Goal: Feedback & Contribution: Submit feedback/report problem

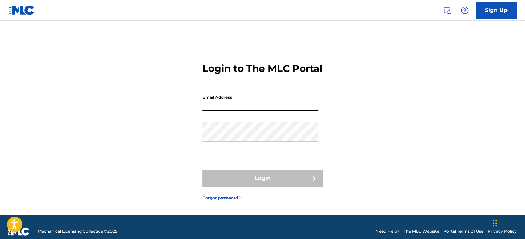
click at [220, 111] on input "Email Address" at bounding box center [260, 101] width 116 height 20
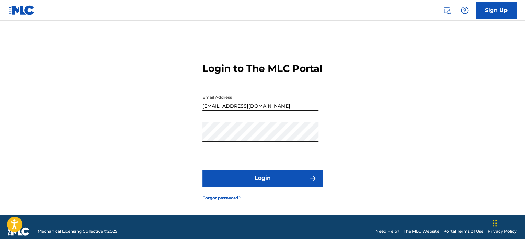
click at [266, 185] on button "Login" at bounding box center [262, 177] width 120 height 17
click at [218, 111] on input "windtalkermusic@gmail.com" at bounding box center [260, 101] width 116 height 20
type input "[PERSON_NAME][EMAIL_ADDRESS][PERSON_NAME][DOMAIN_NAME]"
click at [185, 157] on div "Login to The MLC Portal Email Address randy.a.motz@gmail.com Password Login For…" at bounding box center [262, 126] width 480 height 177
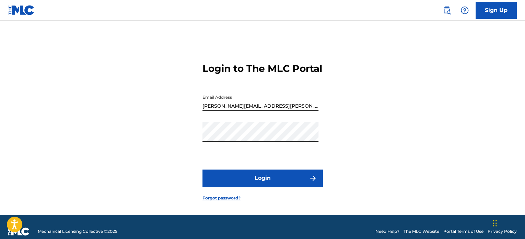
click at [273, 184] on button "Login" at bounding box center [262, 177] width 120 height 17
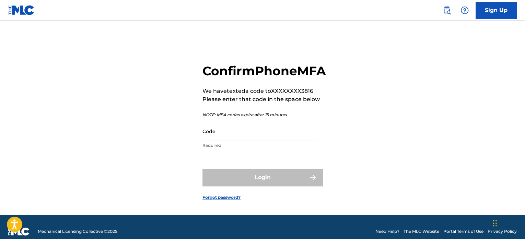
click at [208, 141] on input "Code" at bounding box center [260, 131] width 116 height 20
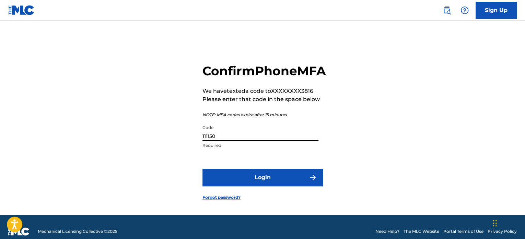
type input "111150"
click at [267, 186] on button "Login" at bounding box center [262, 176] width 120 height 17
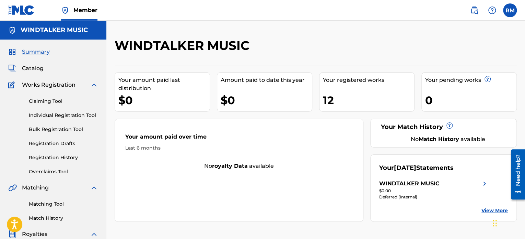
click at [30, 67] on span "Catalog" at bounding box center [33, 68] width 22 height 8
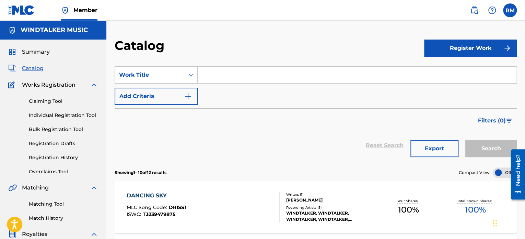
click at [519, 170] on div "Need help?" at bounding box center [517, 170] width 9 height 32
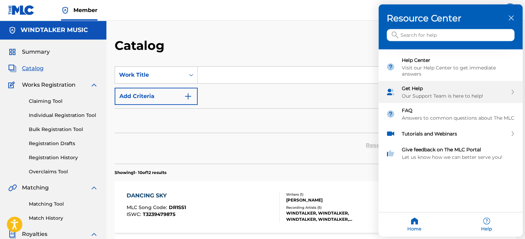
click at [414, 90] on div "Get Help Our Support Team is here to help!" at bounding box center [455, 92] width 106 height 14
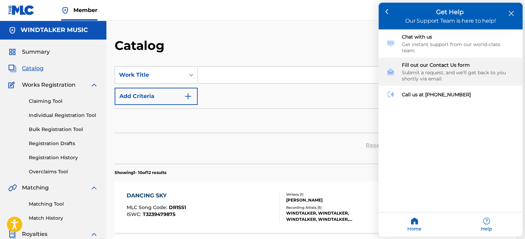
click at [419, 69] on div "Submit a request, and we'll get back to you shortly via email." at bounding box center [458, 75] width 113 height 12
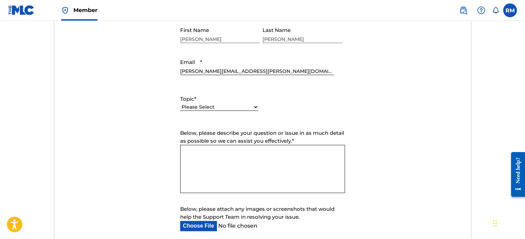
scroll to position [286, 0]
click at [256, 106] on select "Please Select I need help with my account I need help with managing my catalog …" at bounding box center [219, 106] width 78 height 7
click at [180, 103] on select "Please Select I need help with my account I need help with managing my catalog …" at bounding box center [219, 106] width 78 height 7
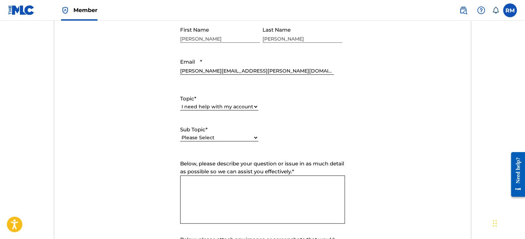
click at [255, 136] on select "Please Select I need help with my user account I can't log in to my user accoun…" at bounding box center [219, 137] width 78 height 7
click at [255, 105] on select "Please Select I need help with my account I need help with managing my catalog …" at bounding box center [219, 106] width 78 height 7
click at [180, 103] on select "Please Select I need help with my account I need help with managing my catalog …" at bounding box center [219, 106] width 78 height 7
click at [254, 135] on select "Please Select I need help with CWR I need help registering my work(s) in The ML…" at bounding box center [219, 137] width 78 height 7
click at [287, 142] on div "Topic * Please Select I need help with my account I need help with managing my …" at bounding box center [262, 118] width 165 height 62
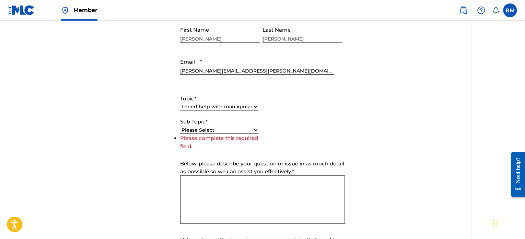
click at [255, 105] on select "Please Select I need help with my account I need help with managing my catalog …" at bounding box center [219, 106] width 78 height 7
select select "I need help with payment"
click at [180, 103] on select "Please Select I need help with my account I need help with managing my catalog …" at bounding box center [219, 106] width 78 height 7
click at [256, 138] on select "Please Select I need help setting up my payment information in The MLC Portal I…" at bounding box center [219, 137] width 78 height 7
select select "I need information about royalties"
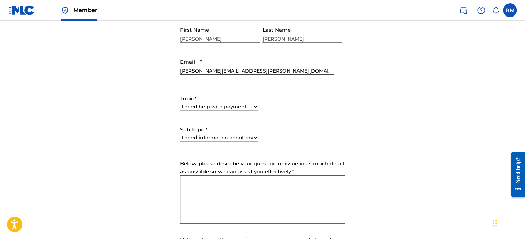
click at [180, 134] on select "Please Select I need help setting up my payment information in The MLC Portal I…" at bounding box center [219, 137] width 78 height 7
click at [187, 181] on textarea "Below, please describe your question or issue in as much detail as possible so …" at bounding box center [262, 199] width 165 height 48
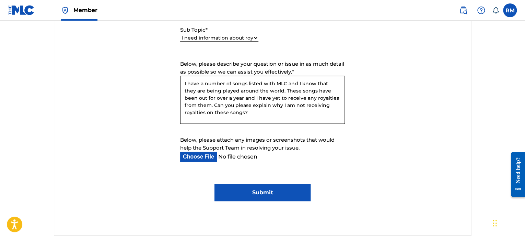
scroll to position [457, 0]
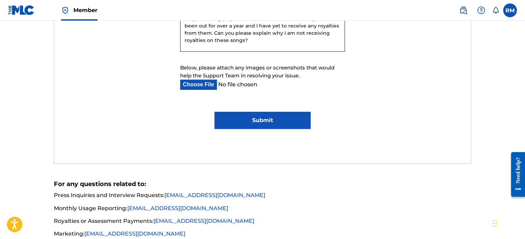
type textarea "I have a number of songs listed with MLC and I know that they are being played …"
click at [258, 120] on input "Submit" at bounding box center [262, 120] width 96 height 17
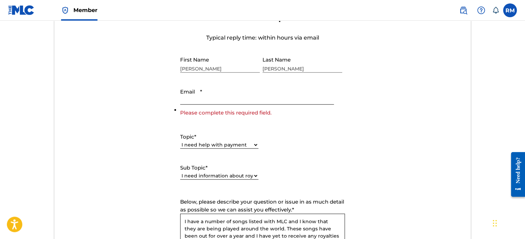
scroll to position [237, 0]
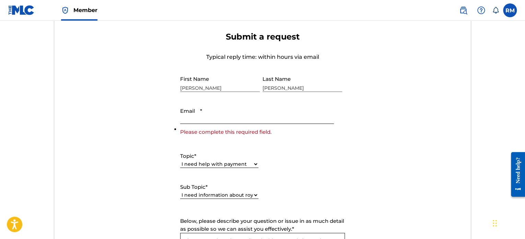
click at [187, 118] on input "Email *" at bounding box center [257, 114] width 154 height 20
type input "[PERSON_NAME][EMAIL_ADDRESS][PERSON_NAME][DOMAIN_NAME]"
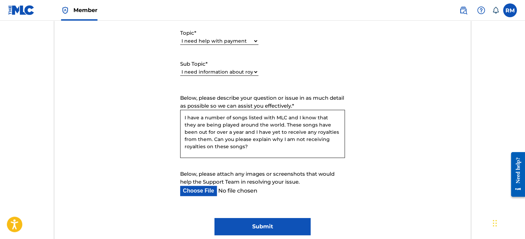
scroll to position [466, 0]
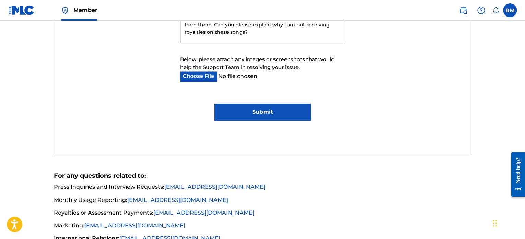
click at [268, 113] on input "Submit" at bounding box center [262, 111] width 96 height 17
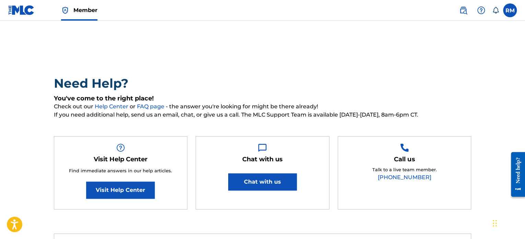
scroll to position [0, 0]
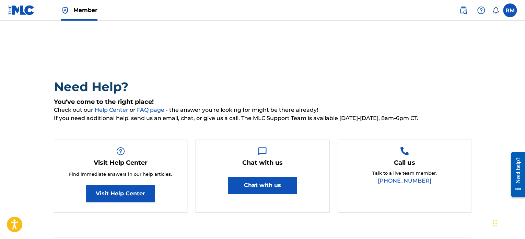
click at [509, 11] on label at bounding box center [510, 10] width 14 height 14
click at [510, 10] on input "RM [PERSON_NAME] [PERSON_NAME][EMAIL_ADDRESS][PERSON_NAME][DOMAIN_NAME] Notific…" at bounding box center [510, 10] width 0 height 0
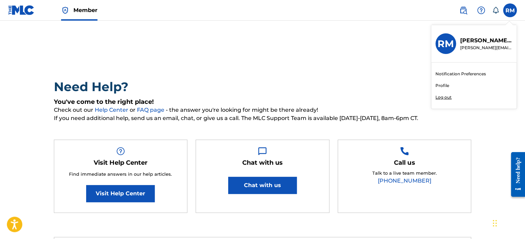
click at [444, 98] on p "Log out" at bounding box center [443, 97] width 16 height 6
click at [510, 10] on input "RM [PERSON_NAME] [PERSON_NAME][EMAIL_ADDRESS][PERSON_NAME][DOMAIN_NAME] Notific…" at bounding box center [510, 10] width 0 height 0
